Goal: Task Accomplishment & Management: Complete application form

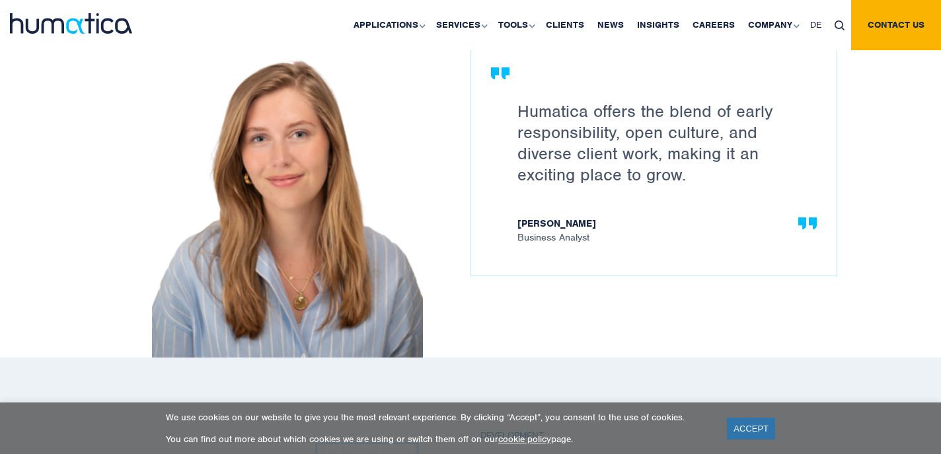
scroll to position [1944, 0]
click at [709, 24] on link "Careers" at bounding box center [714, 25] width 56 height 50
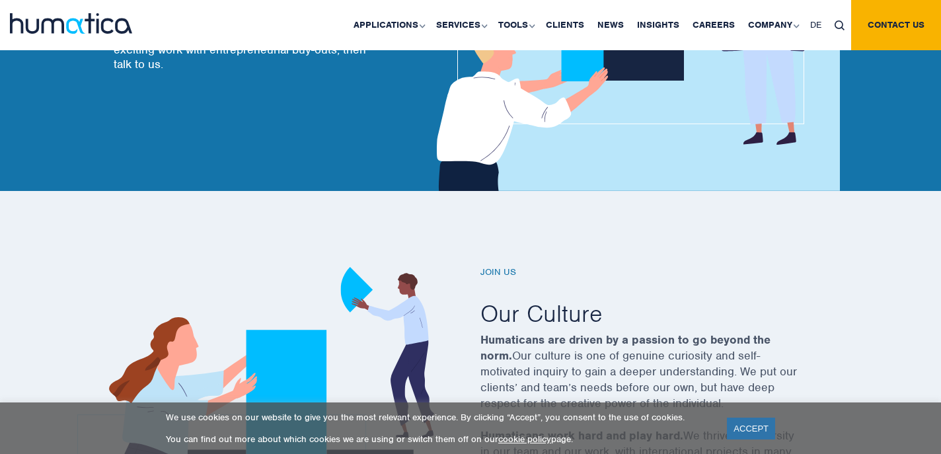
scroll to position [288, 0]
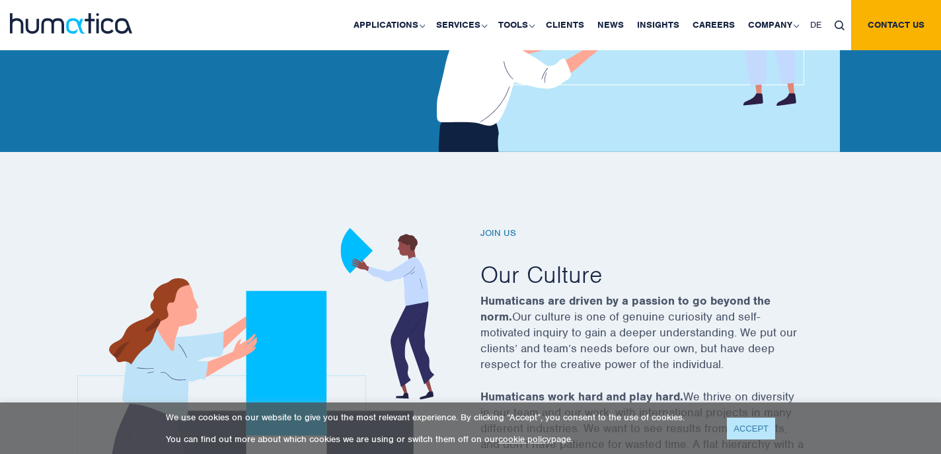
click at [740, 436] on link "ACCEPT" at bounding box center [751, 429] width 48 height 22
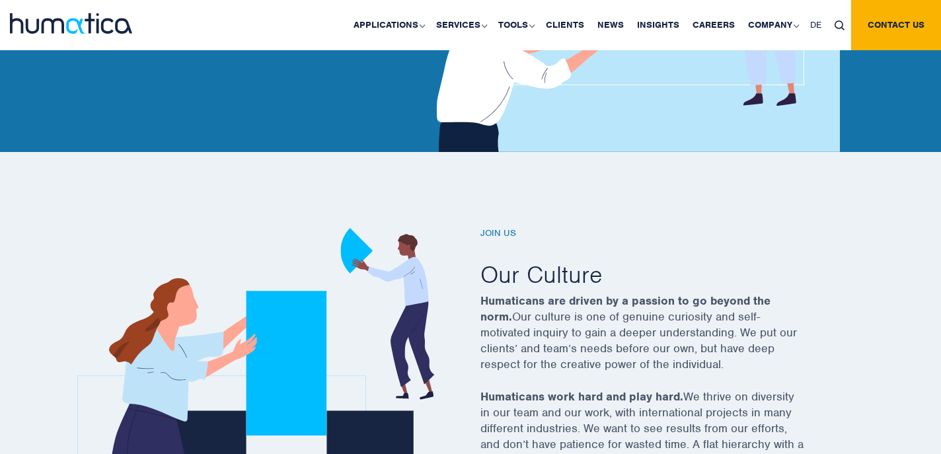
click at [513, 233] on h6 "Join us" at bounding box center [659, 233] width 357 height 11
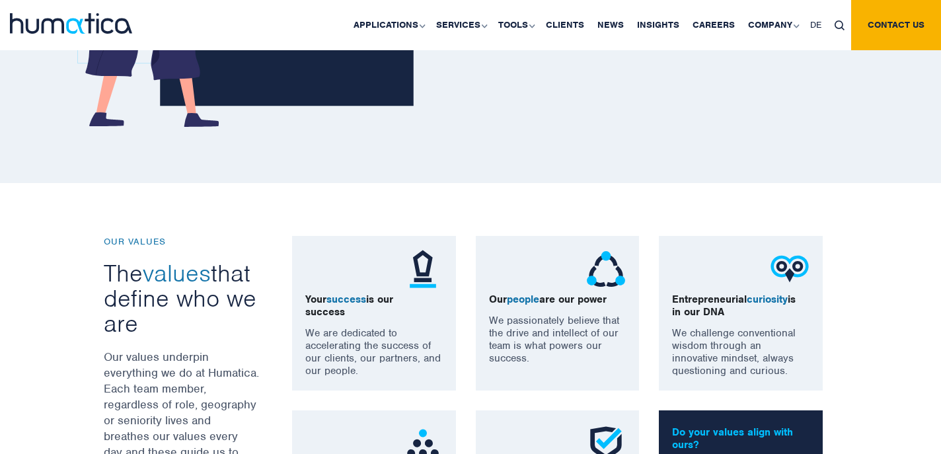
scroll to position [805, 0]
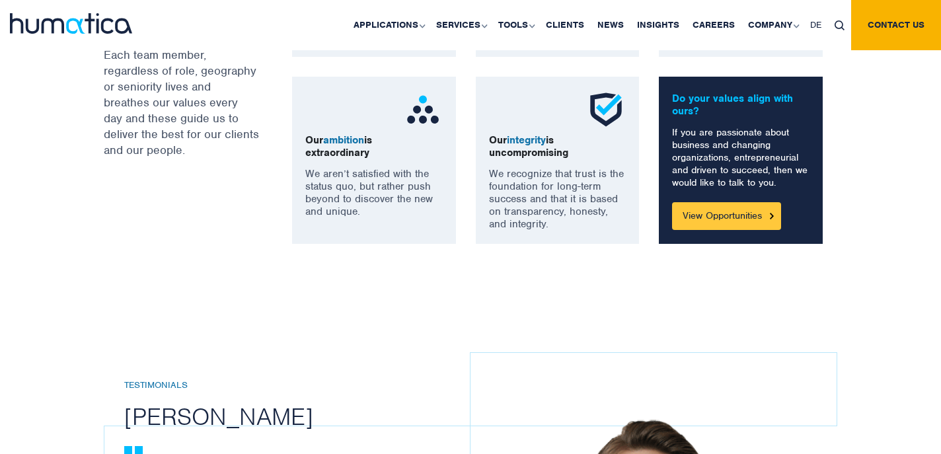
click at [705, 220] on link "View Opportunities" at bounding box center [726, 216] width 109 height 28
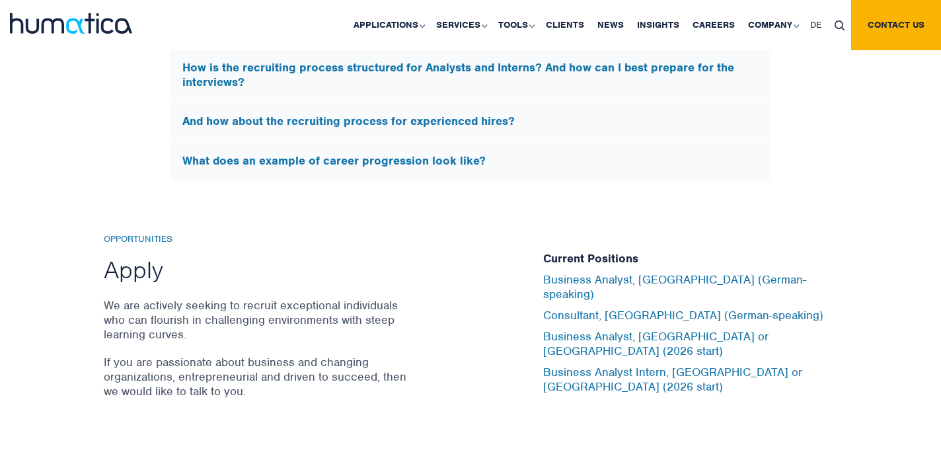
scroll to position [4326, 0]
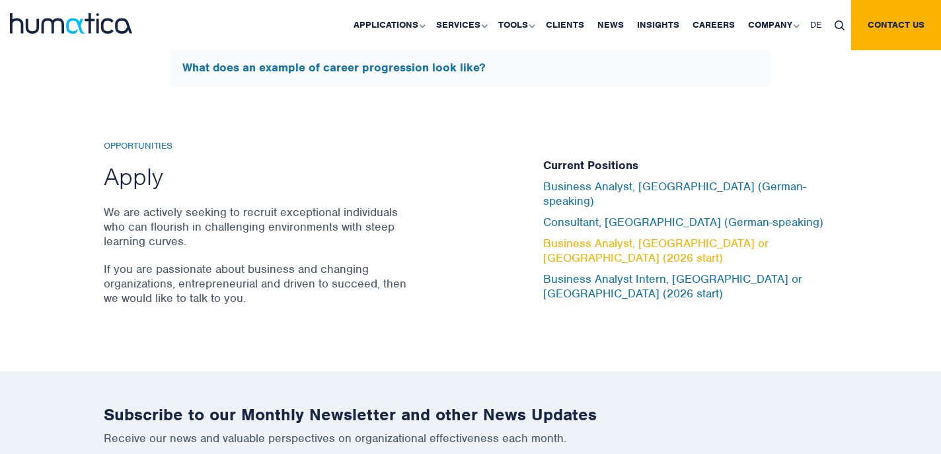
click at [643, 245] on link "Business Analyst, [GEOGRAPHIC_DATA] or [GEOGRAPHIC_DATA] (2026 start)" at bounding box center [655, 250] width 225 height 29
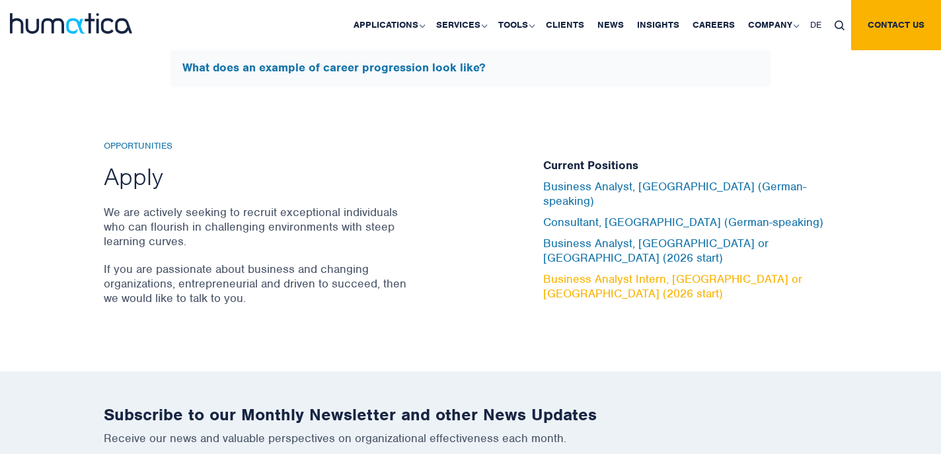
click at [659, 272] on link "Business Analyst Intern, [GEOGRAPHIC_DATA] or [GEOGRAPHIC_DATA] (2026 start)" at bounding box center [672, 286] width 259 height 29
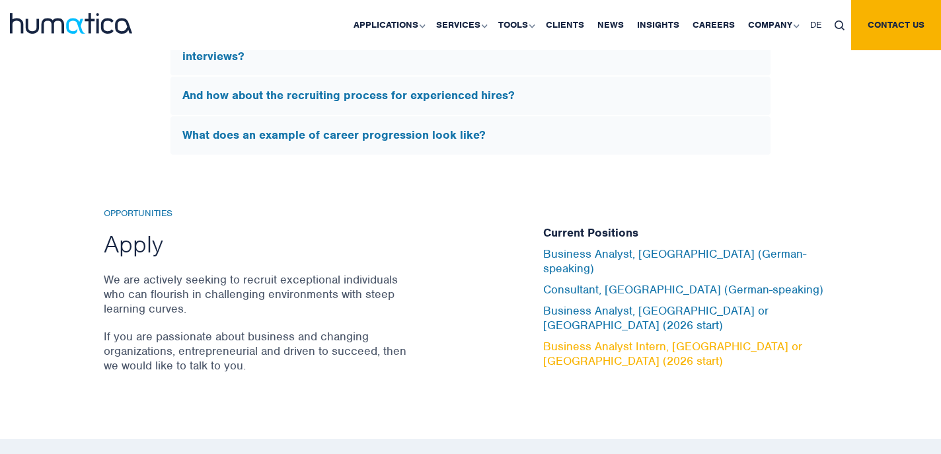
scroll to position [4286, 0]
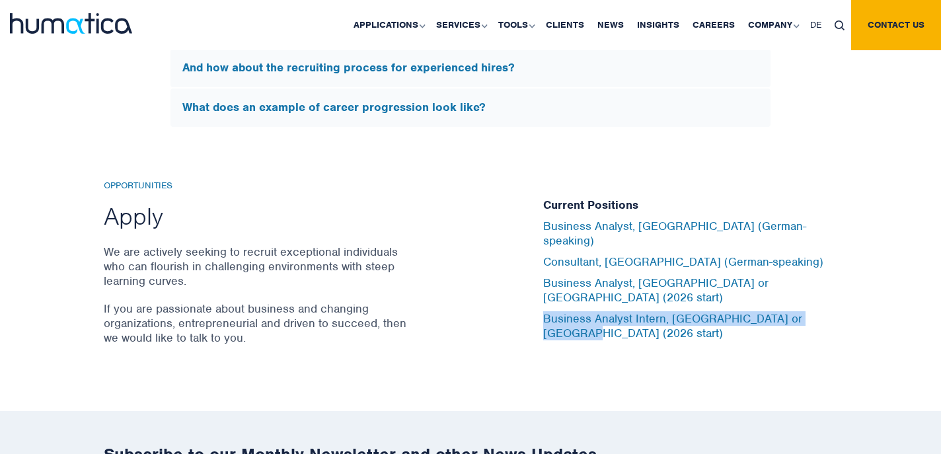
drag, startPoint x: 837, startPoint y: 301, endPoint x: 536, endPoint y: 305, distance: 300.9
click at [536, 305] on div "Current Positions Business Analyst, Munich (German-speaking) Consultant, Munich…" at bounding box center [691, 269] width 314 height 179
copy link "Business Analyst Intern, [GEOGRAPHIC_DATA] or [GEOGRAPHIC_DATA] (2026 start)"
